Goal: Find contact information: Obtain details needed to contact an individual or organization

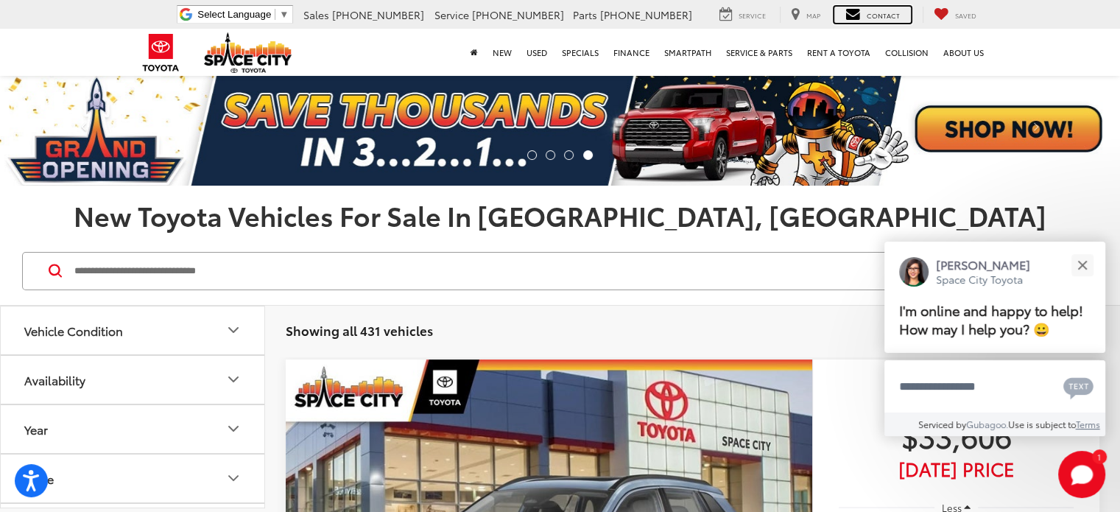
click at [870, 20] on span "Contact" at bounding box center [883, 15] width 33 height 10
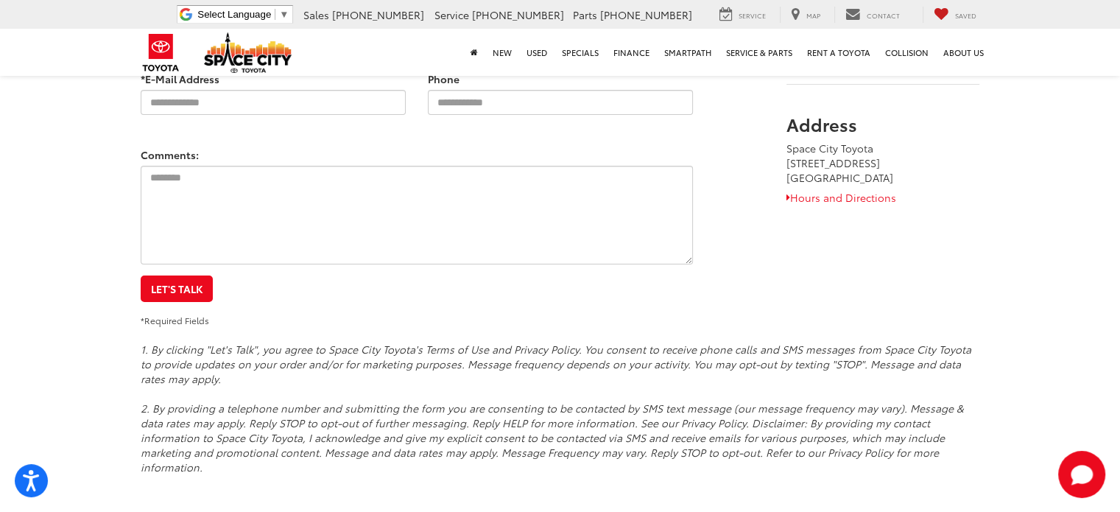
scroll to position [255, 0]
